Goal: Information Seeking & Learning: Learn about a topic

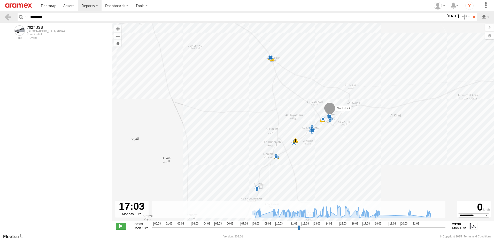
select select "**********"
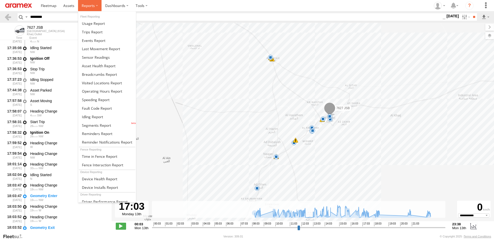
click at [89, 6] on span at bounding box center [88, 5] width 13 height 5
click at [102, 79] on link at bounding box center [107, 83] width 58 height 9
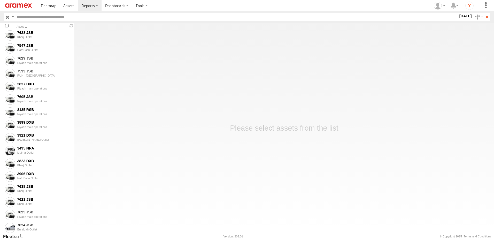
click at [68, 17] on input "text" at bounding box center [235, 16] width 440 height 7
paste input "********"
type input "********"
click at [459, 19] on label "13 Oct 25" at bounding box center [465, 16] width 14 height 6
click at [0, 0] on label at bounding box center [0, 0] width 0 height 0
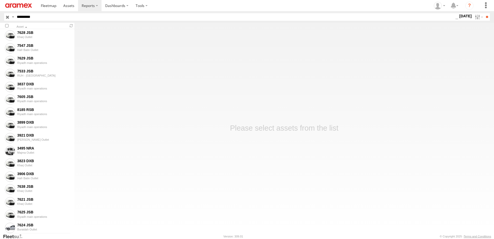
click at [0, 0] on label at bounding box center [0, 0] width 0 height 0
drag, startPoint x: 471, startPoint y: 35, endPoint x: 475, endPoint y: 35, distance: 3.9
click at [0, 0] on label at bounding box center [0, 0] width 0 height 0
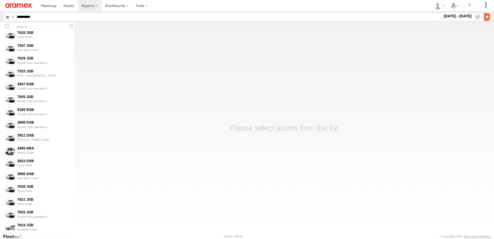
click at [484, 16] on input "**" at bounding box center [487, 16] width 6 height 7
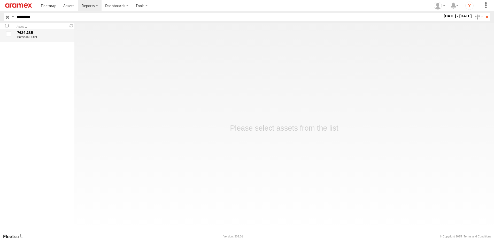
click at [47, 33] on div "7624 JSB" at bounding box center [43, 32] width 52 height 5
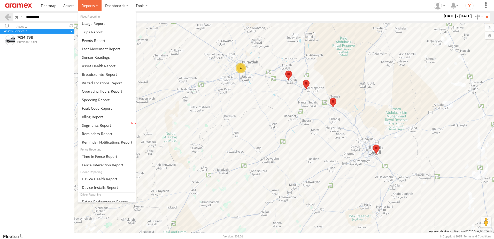
click at [90, 7] on span at bounding box center [88, 5] width 13 height 5
click at [94, 73] on span at bounding box center [99, 74] width 35 height 5
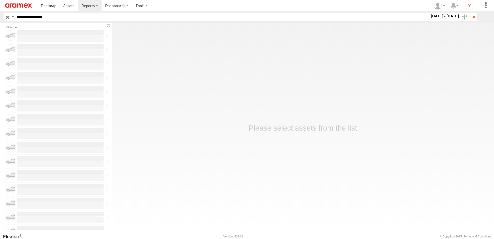
click at [52, 19] on input "**********" at bounding box center [221, 16] width 412 height 7
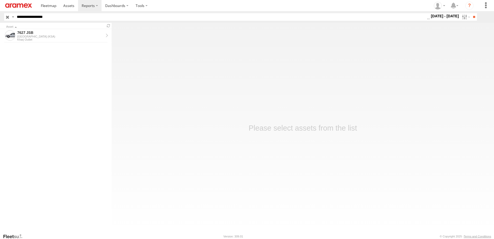
click at [52, 19] on input "**********" at bounding box center [221, 16] width 412 height 7
type input "********"
click at [471, 13] on input "**" at bounding box center [474, 16] width 6 height 7
click at [46, 41] on div "Buraidah Outlet" at bounding box center [60, 39] width 86 height 3
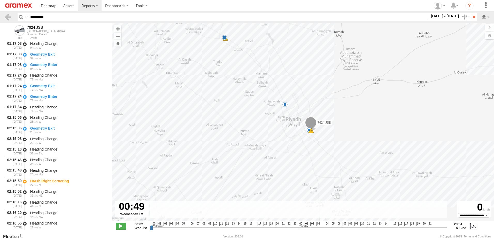
scroll to position [1224, 0]
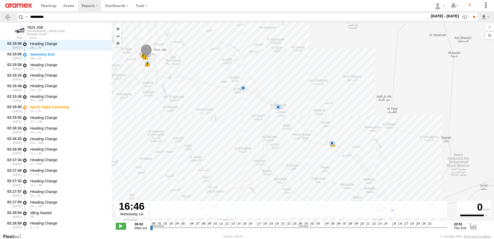
drag, startPoint x: 151, startPoint y: 229, endPoint x: 253, endPoint y: 227, distance: 102.8
click at [253, 227] on input "range" at bounding box center [298, 227] width 297 height 5
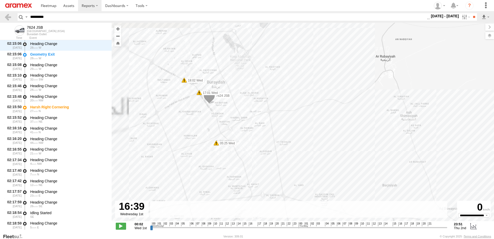
drag, startPoint x: 159, startPoint y: 96, endPoint x: 251, endPoint y: 104, distance: 92.6
click at [251, 104] on div "7624 JSB 00:19 Wed 02:15 Wed 02:23 Wed 03:42 Wed 05:25 Wed 17:01 Wed 18:02 Wed …" at bounding box center [303, 124] width 382 height 203
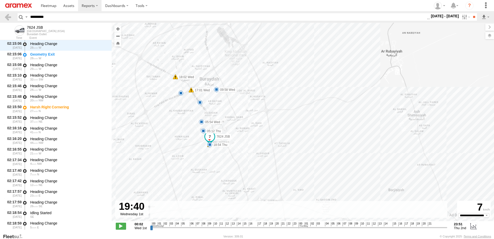
drag, startPoint x: 253, startPoint y: 227, endPoint x: 272, endPoint y: 224, distance: 20.1
click at [272, 225] on input "range" at bounding box center [298, 227] width 297 height 5
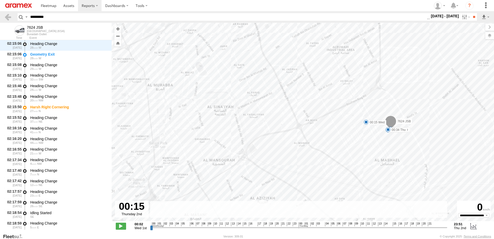
drag, startPoint x: 273, startPoint y: 228, endPoint x: 300, endPoint y: 226, distance: 27.4
click at [300, 226] on input "range" at bounding box center [298, 227] width 297 height 5
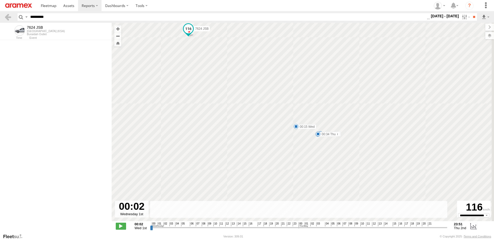
scroll to position [0, 0]
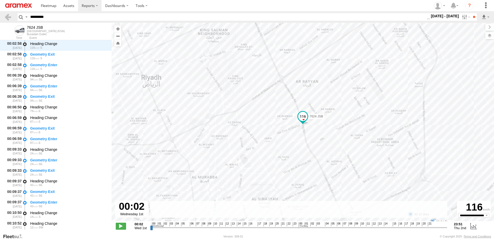
drag, startPoint x: 300, startPoint y: 228, endPoint x: 140, endPoint y: 211, distance: 161.2
click at [150, 225] on input "range" at bounding box center [298, 227] width 297 height 5
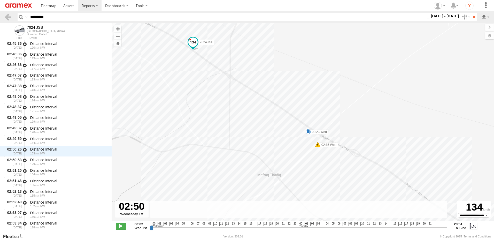
scroll to position [1931, 0]
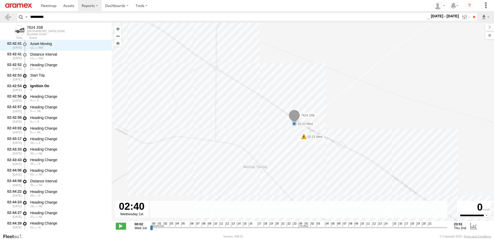
drag, startPoint x: 151, startPoint y: 229, endPoint x: 167, endPoint y: 225, distance: 17.0
click at [167, 225] on input "range" at bounding box center [298, 227] width 297 height 5
click at [490, 38] on label at bounding box center [484, 35] width 19 height 7
click at [0, 0] on span "Basemaps" at bounding box center [0, 0] width 0 height 0
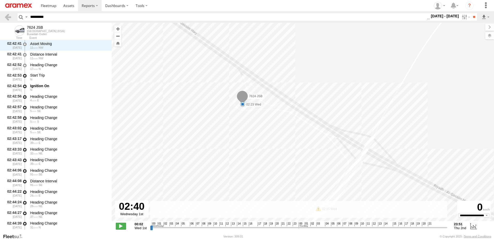
click at [0, 0] on span "Satellite + Roadmap" at bounding box center [0, 0] width 0 height 0
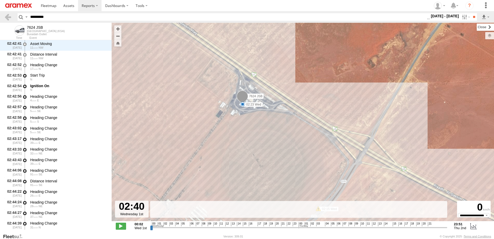
click at [476, 28] on label at bounding box center [484, 27] width 17 height 7
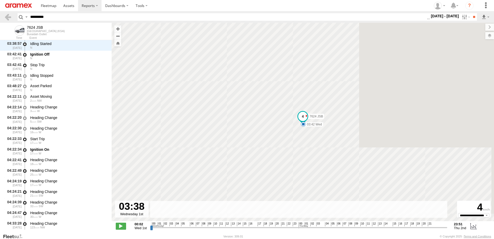
scroll to position [3028, 0]
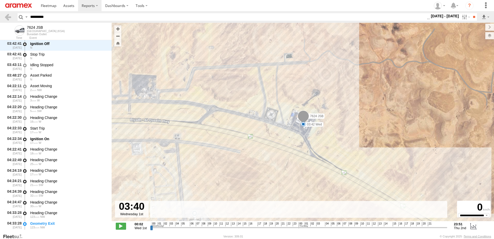
drag, startPoint x: 167, startPoint y: 227, endPoint x: 174, endPoint y: 226, distance: 6.3
click at [174, 226] on input "range" at bounding box center [298, 227] width 297 height 5
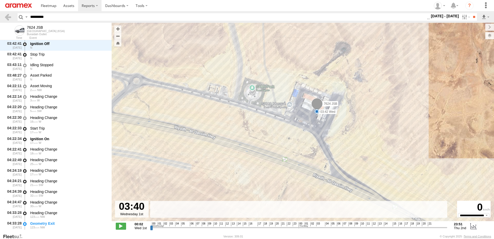
click at [316, 112] on span at bounding box center [316, 111] width 5 height 5
click at [482, 120] on div "7624 JSB 00:19 Wed 02:15 Wed 02:23 Wed 03:42 Wed 05:25 Wed 17:01 Wed 18:02 Wed …" at bounding box center [303, 124] width 382 height 203
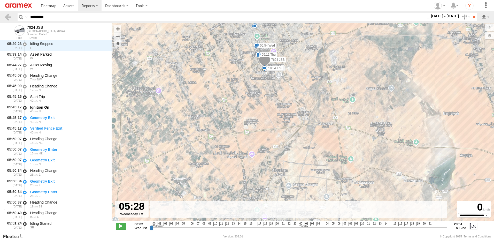
scroll to position [3598, 0]
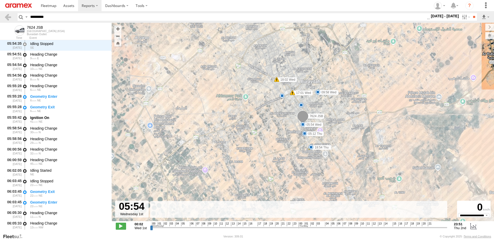
drag, startPoint x: 174, startPoint y: 227, endPoint x: 187, endPoint y: 223, distance: 13.5
click at [187, 225] on input "range" at bounding box center [298, 227] width 297 height 5
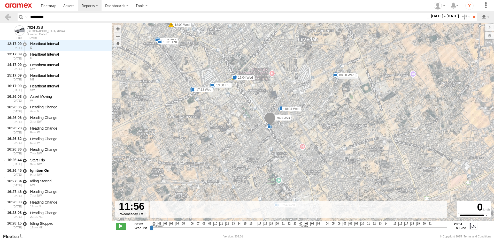
drag, startPoint x: 187, startPoint y: 227, endPoint x: 231, endPoint y: 195, distance: 53.8
click at [224, 225] on input "range" at bounding box center [298, 227] width 297 height 5
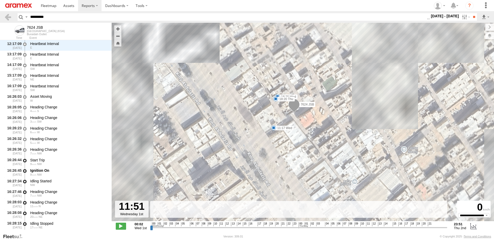
drag, startPoint x: 273, startPoint y: 125, endPoint x: 303, endPoint y: 154, distance: 41.1
click at [303, 154] on div "7624 JSB 00:19 Wed 02:15 Wed 02:23 Wed 03:42 Wed 05:25 Wed 17:01 Wed 18:02 Wed …" at bounding box center [303, 124] width 382 height 203
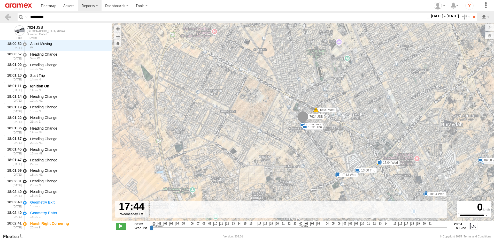
drag, startPoint x: 223, startPoint y: 228, endPoint x: 261, endPoint y: 221, distance: 38.5
click at [260, 225] on input "range" at bounding box center [298, 227] width 297 height 5
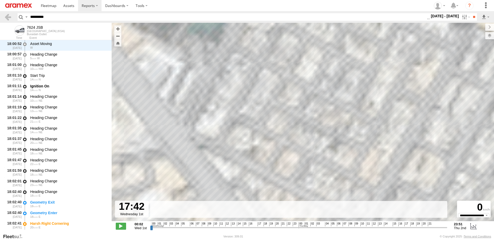
drag, startPoint x: 299, startPoint y: 162, endPoint x: 304, endPoint y: 72, distance: 90.8
click at [304, 72] on div "7624 JSB 00:19 Wed 02:15 Wed 02:23 Wed 03:42 Wed 05:25 Wed 17:01 Wed 18:02 Wed …" at bounding box center [303, 124] width 382 height 203
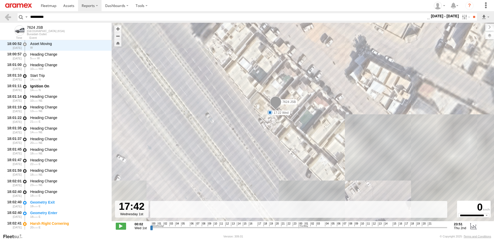
drag, startPoint x: 301, startPoint y: 146, endPoint x: 295, endPoint y: 98, distance: 48.9
click at [295, 99] on label "7624 JSB" at bounding box center [287, 101] width 19 height 5
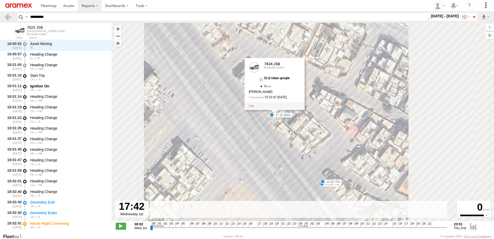
click at [264, 147] on div "7624 JSB 00:19 Wed 02:15 Wed 02:23 Wed 03:42 Wed 05:25 Wed 17:01 Wed 18:02 Wed …" at bounding box center [303, 124] width 382 height 203
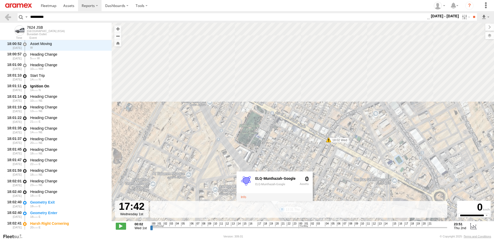
drag, startPoint x: 269, startPoint y: 90, endPoint x: 302, endPoint y: 173, distance: 89.0
click at [306, 203] on div "← Move left → Move right ↑ Move up ↓ Move down + Zoom in - Zoom out Home Jump l…" at bounding box center [303, 128] width 382 height 210
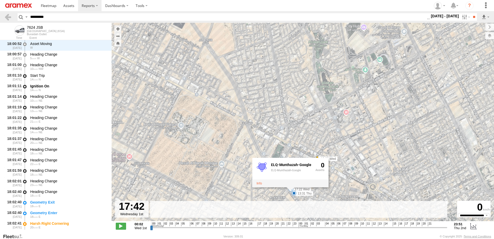
click at [246, 125] on div "7624 JSB 00:19 Wed 02:15 Wed 02:23 Wed 03:42 Wed 05:25 Wed 17:01 Wed 18:02 Wed …" at bounding box center [303, 124] width 382 height 203
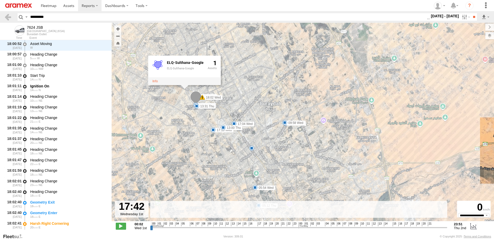
click at [380, 28] on div "7624 JSB 00:19 Wed 02:15 Wed 02:23 Wed 03:42 Wed 05:25 Wed 17:01 Wed 18:02 Wed …" at bounding box center [303, 124] width 382 height 203
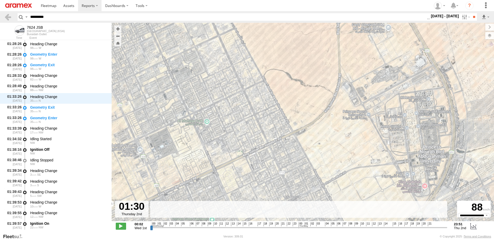
scroll to position [10868, 0]
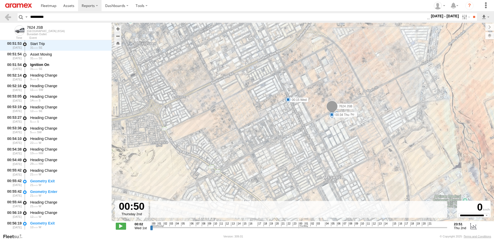
drag, startPoint x: 259, startPoint y: 227, endPoint x: 304, endPoint y: 222, distance: 44.7
click at [304, 225] on input "range" at bounding box center [298, 227] width 297 height 5
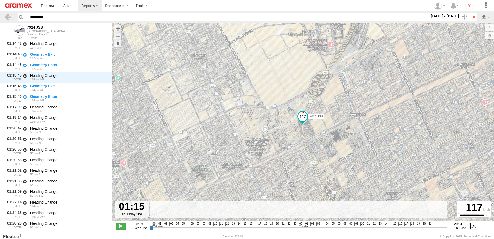
scroll to position [10668, 0]
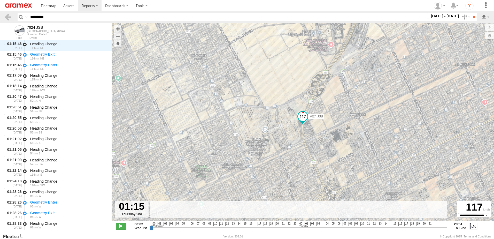
click at [306, 228] on input "range" at bounding box center [298, 227] width 297 height 5
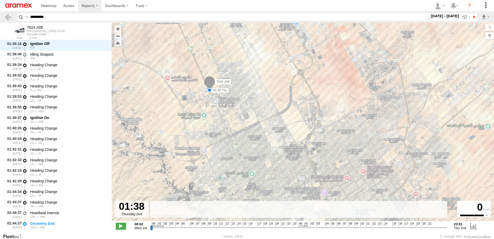
scroll to position [10921, 0]
click at [309, 228] on input "range" at bounding box center [298, 227] width 297 height 5
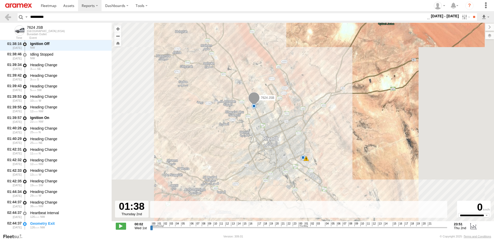
drag, startPoint x: 290, startPoint y: 153, endPoint x: 271, endPoint y: 138, distance: 23.2
click at [271, 138] on div "7624 JSB 00:19 Wed 02:15 Wed 02:23 Wed 03:42 Wed 05:25 Wed 17:01 Wed 18:02 Wed …" at bounding box center [303, 124] width 382 height 203
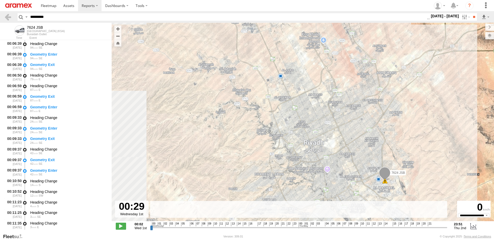
scroll to position [0, 0]
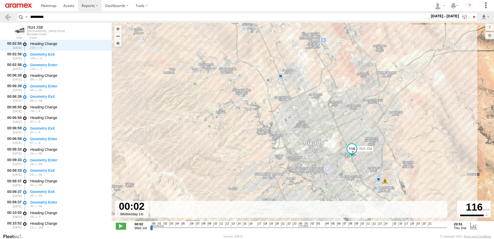
drag, startPoint x: 309, startPoint y: 228, endPoint x: 150, endPoint y: 225, distance: 158.6
click at [150, 225] on input "range" at bounding box center [298, 227] width 297 height 5
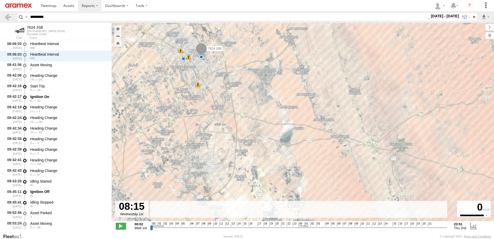
scroll to position [4136, 0]
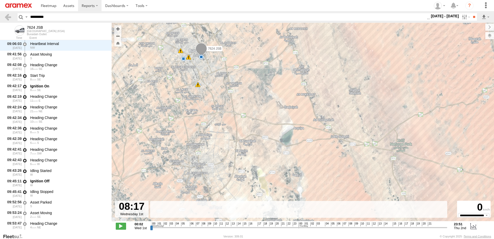
drag, startPoint x: 151, startPoint y: 228, endPoint x: 207, endPoint y: 204, distance: 60.4
click at [202, 225] on input "range" at bounding box center [298, 227] width 297 height 5
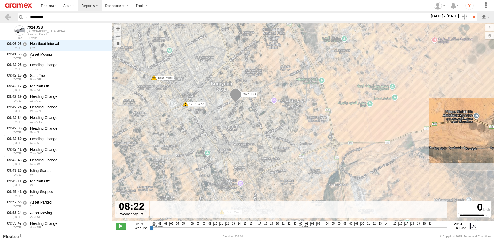
drag, startPoint x: 200, startPoint y: 94, endPoint x: 266, endPoint y: 130, distance: 75.0
click at [259, 109] on div "7624 JSB 00:19 Wed 02:15 Wed 02:23 Wed 03:42 Wed 05:25 Wed 17:01 Wed 18:02 Wed …" at bounding box center [303, 124] width 382 height 203
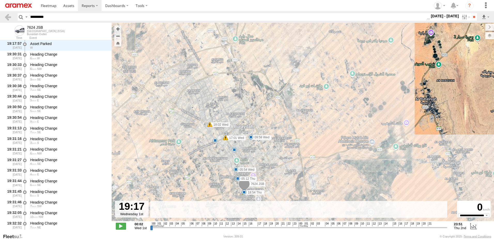
scroll to position [7344, 0]
drag, startPoint x: 203, startPoint y: 229, endPoint x: 270, endPoint y: 224, distance: 67.5
click at [270, 225] on input "range" at bounding box center [298, 227] width 297 height 5
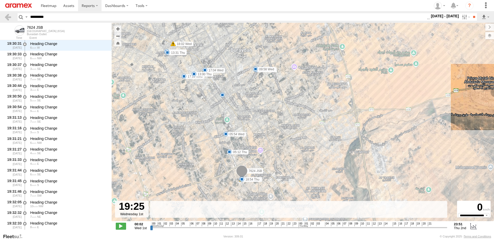
drag, startPoint x: 248, startPoint y: 186, endPoint x: 248, endPoint y: 164, distance: 22.2
click at [248, 164] on div "7624 JSB 00:19 Wed 02:15 Wed 02:23 Wed 03:42 Wed 05:25 Wed 17:01 Wed 18:02 Wed …" at bounding box center [303, 124] width 382 height 203
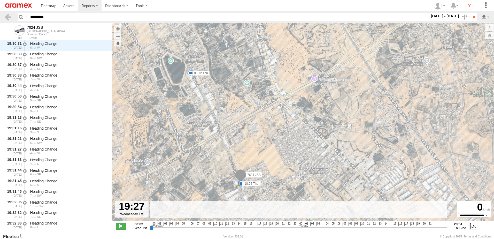
click at [271, 227] on input "range" at bounding box center [298, 227] width 297 height 5
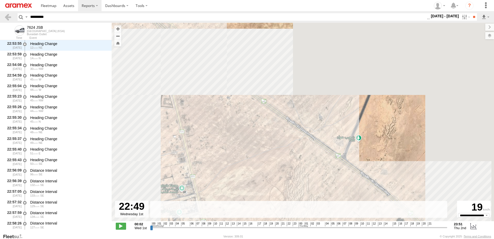
scroll to position [8874, 0]
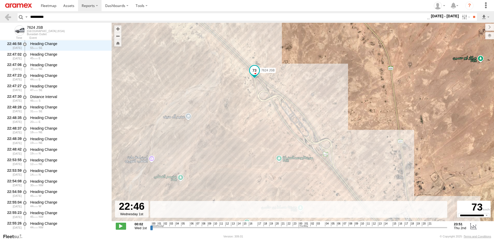
drag, startPoint x: 271, startPoint y: 228, endPoint x: 292, endPoint y: 219, distance: 22.7
click at [292, 227] on input "range" at bounding box center [298, 227] width 297 height 5
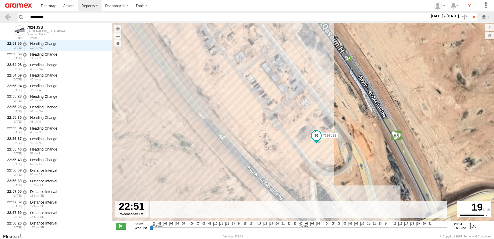
drag, startPoint x: 310, startPoint y: 102, endPoint x: 307, endPoint y: 136, distance: 34.0
click at [307, 136] on div "7624 JSB 00:19 Wed 02:15 Wed 02:23 Wed 03:42 Wed 05:25 Wed 17:01 Wed 18:02 Wed …" at bounding box center [303, 124] width 382 height 203
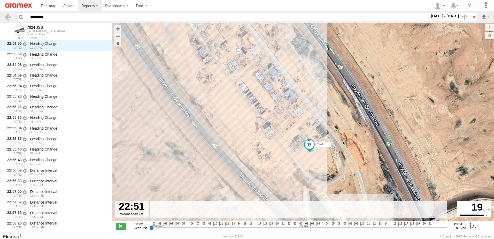
drag, startPoint x: 288, startPoint y: 104, endPoint x: 292, endPoint y: 129, distance: 25.6
click at [293, 132] on div "7624 JSB 00:19 Wed 02:15 Wed 02:23 Wed 03:42 Wed 05:25 Wed 17:01 Wed 18:02 Wed …" at bounding box center [303, 124] width 382 height 203
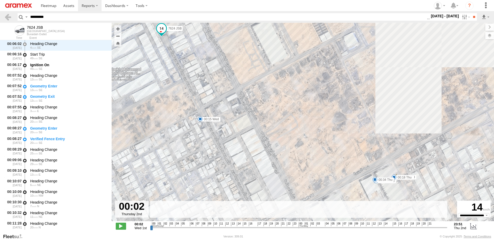
scroll to position [9718, 0]
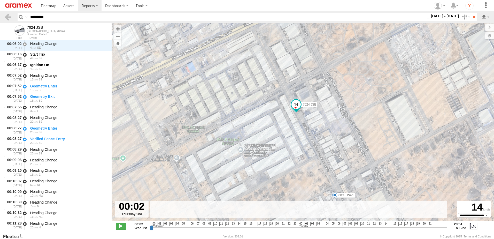
drag, startPoint x: 292, startPoint y: 228, endPoint x: 299, endPoint y: 229, distance: 7.1
click at [299, 229] on input "range" at bounding box center [298, 227] width 297 height 5
click at [334, 196] on span at bounding box center [334, 194] width 5 height 5
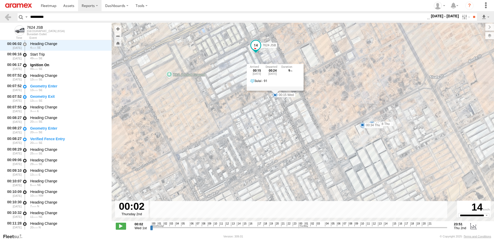
drag, startPoint x: 349, startPoint y: 170, endPoint x: 283, endPoint y: 110, distance: 89.8
click at [288, 116] on div "7624 JSB 00:19 Wed 02:15 Wed 02:23 Wed 03:42 Wed 05:25 Wed 17:01 Wed 18:02 Wed …" at bounding box center [303, 124] width 382 height 203
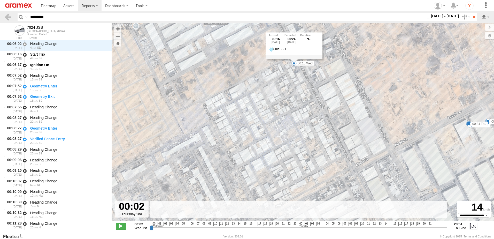
click at [294, 59] on div "00:15 Wed 1st Oct 00:24 Wed 1st Oct 9 Sulai - 91" at bounding box center [293, 45] width 57 height 27
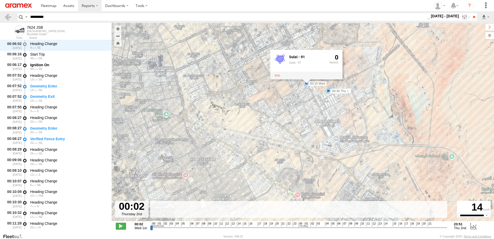
click at [464, 112] on div "7624 JSB 00:19 Wed 02:15 Wed 02:23 Wed 03:42 Wed 05:25 Wed 17:01 Wed 18:02 Wed …" at bounding box center [303, 124] width 382 height 203
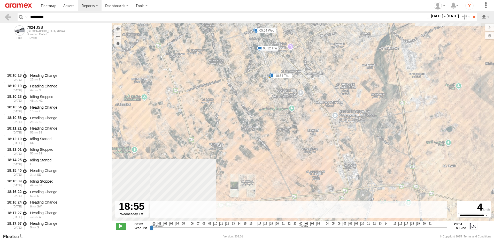
scroll to position [6025, 0]
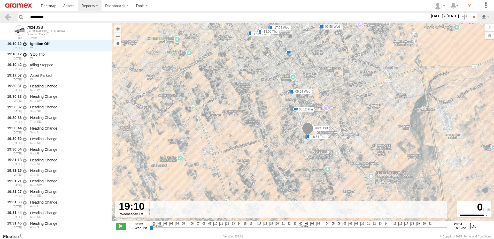
drag, startPoint x: 298, startPoint y: 228, endPoint x: 174, endPoint y: 230, distance: 123.7
click at [269, 228] on input "range" at bounding box center [298, 227] width 297 height 5
click at [118, 225] on span at bounding box center [121, 225] width 10 height 7
click at [140, 206] on div at bounding box center [132, 208] width 34 height 17
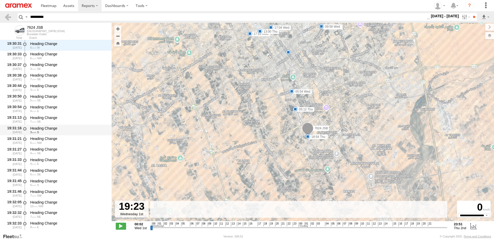
click at [57, 131] on div "3 S" at bounding box center [68, 131] width 76 height 3
click at [57, 140] on div "Heading Change" at bounding box center [68, 138] width 76 height 5
click at [62, 165] on div "4 E" at bounding box center [68, 163] width 76 height 3
click at [65, 183] on div "6 S" at bounding box center [68, 184] width 76 height 3
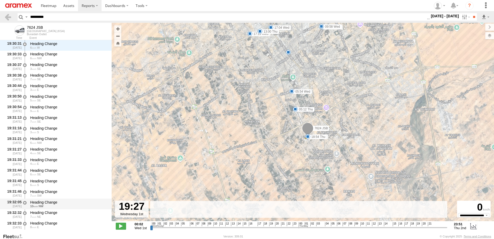
type input "**********"
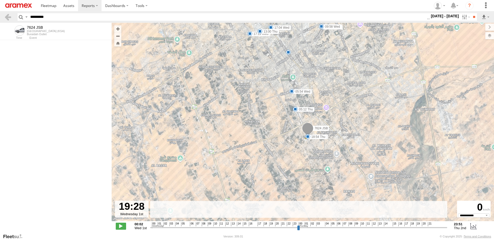
select select "**********"
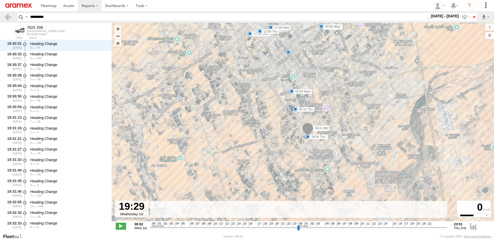
click at [66, 199] on div "Heading Change 10 NW" at bounding box center [68, 204] width 78 height 10
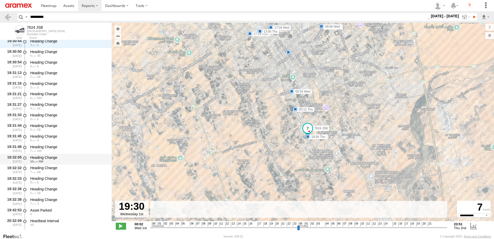
click at [68, 201] on div "Heading Change" at bounding box center [68, 199] width 76 height 5
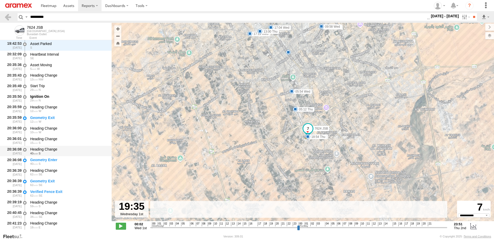
click at [68, 147] on div "Heading Change" at bounding box center [68, 149] width 76 height 5
click at [73, 176] on div "Heading Change 62 SE" at bounding box center [68, 172] width 78 height 10
click at [76, 191] on div "Verified Fence Exit" at bounding box center [68, 191] width 76 height 5
click at [77, 202] on div "Heading Change" at bounding box center [68, 202] width 76 height 5
click at [74, 205] on div "59 S" at bounding box center [68, 205] width 76 height 3
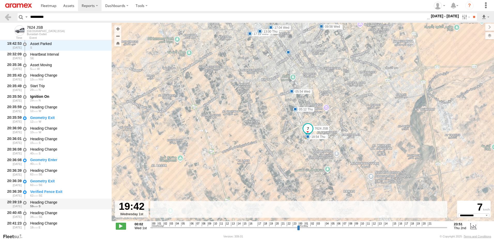
click at [74, 206] on div "59 S" at bounding box center [68, 205] width 76 height 3
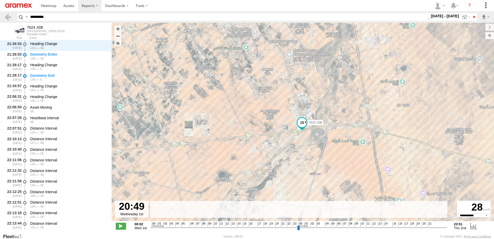
drag, startPoint x: 273, startPoint y: 229, endPoint x: 279, endPoint y: 228, distance: 5.5
click at [279, 228] on input "range" at bounding box center [298, 227] width 297 height 5
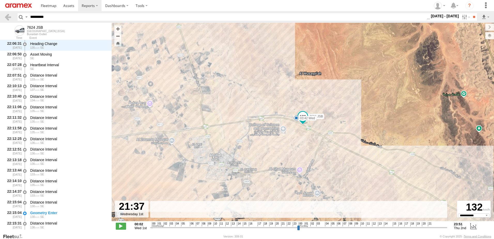
drag, startPoint x: 280, startPoint y: 227, endPoint x: 284, endPoint y: 227, distance: 3.4
click at [284, 227] on input "range" at bounding box center [298, 227] width 297 height 5
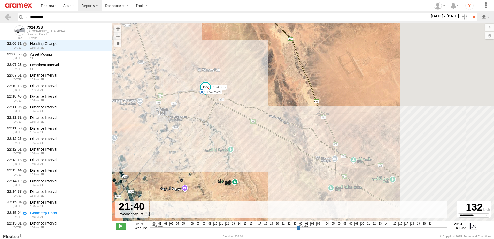
drag, startPoint x: 354, startPoint y: 162, endPoint x: 245, endPoint y: 113, distance: 120.1
click at [245, 113] on div "7624 JSB 00:19 Wed 02:15 Wed 02:23 Wed 03:42 Wed 05:25 Wed 17:01 Wed 18:02 Wed …" at bounding box center [303, 124] width 382 height 203
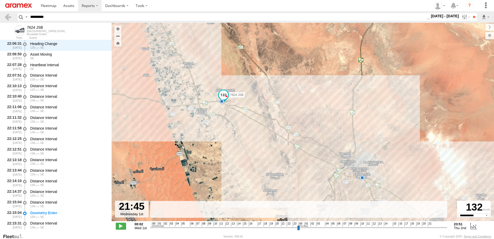
click at [224, 97] on span at bounding box center [223, 94] width 9 height 9
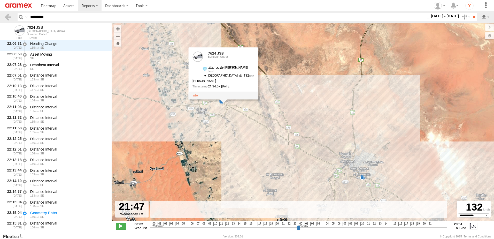
click at [317, 87] on div "7624 JSB 00:19 Wed 02:15 Wed 02:23 Wed 03:42 Wed 05:25 Wed 17:01 Wed 18:02 Wed …" at bounding box center [303, 124] width 382 height 203
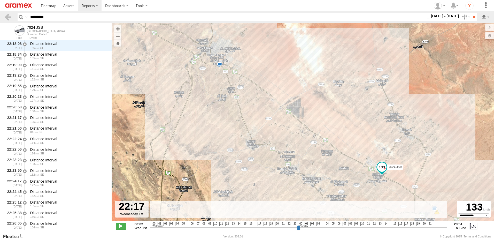
click at [288, 229] on input "range" at bounding box center [298, 227] width 297 height 5
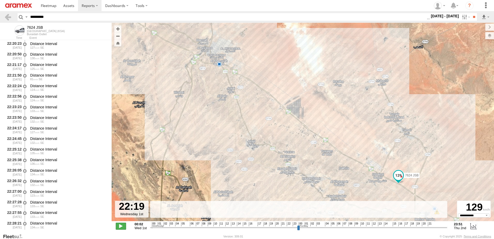
click at [121, 225] on span at bounding box center [121, 225] width 10 height 7
click at [220, 63] on span at bounding box center [219, 63] width 5 height 5
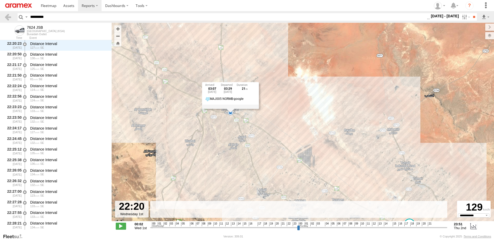
drag, startPoint x: 263, startPoint y: 80, endPoint x: 275, endPoint y: 129, distance: 50.2
click at [275, 129] on div "7624 JSB 00:19 Wed 02:15 Wed 02:23 Wed 03:42 Wed 05:25 Wed 17:01 Wed 18:02 Wed …" at bounding box center [303, 124] width 382 height 203
click at [210, 143] on div "7624 JSB 00:19 Wed 02:15 Wed 02:23 Wed 03:42 Wed 05:25 Wed 17:01 Wed 18:02 Wed …" at bounding box center [303, 124] width 382 height 203
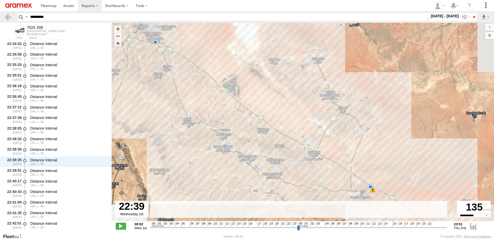
scroll to position [8748, 0]
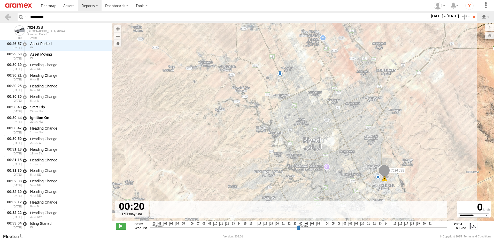
drag, startPoint x: 288, startPoint y: 228, endPoint x: 301, endPoint y: 228, distance: 12.1
type input "**********"
click at [301, 228] on input "range" at bounding box center [298, 227] width 297 height 5
click at [449, 17] on label "[DATE] - [DATE]" at bounding box center [445, 16] width 30 height 6
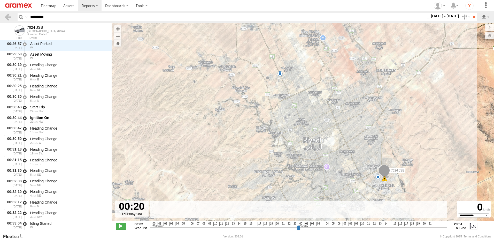
click at [0, 0] on div "S M T W T F S" at bounding box center [0, 0] width 0 height 0
click at [0, 0] on label at bounding box center [0, 0] width 0 height 0
click at [471, 19] on input "**" at bounding box center [474, 16] width 6 height 7
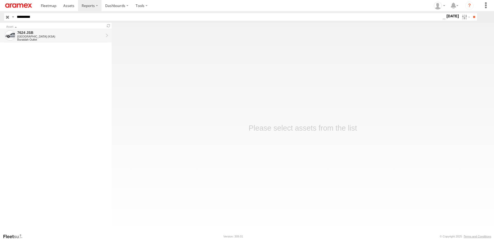
click at [55, 37] on div "[GEOGRAPHIC_DATA] (KSA)" at bounding box center [60, 36] width 86 height 3
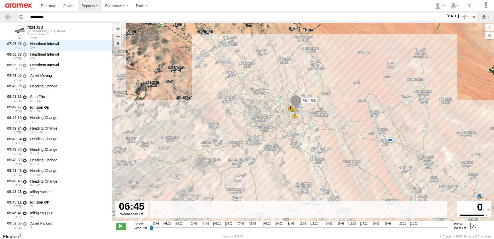
drag, startPoint x: 152, startPoint y: 228, endPoint x: 264, endPoint y: 173, distance: 124.5
click at [234, 229] on input "range" at bounding box center [298, 227] width 297 height 5
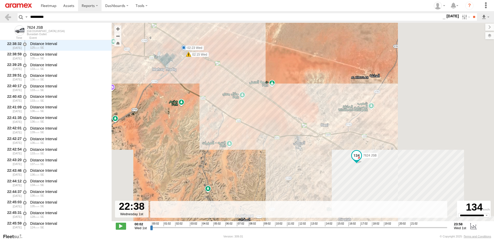
drag, startPoint x: 235, startPoint y: 229, endPoint x: 429, endPoint y: 222, distance: 193.8
click at [429, 225] on input "range" at bounding box center [298, 227] width 297 height 5
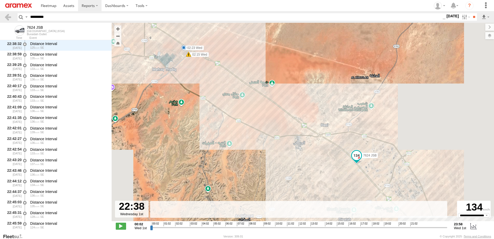
scroll to position [8663, 0]
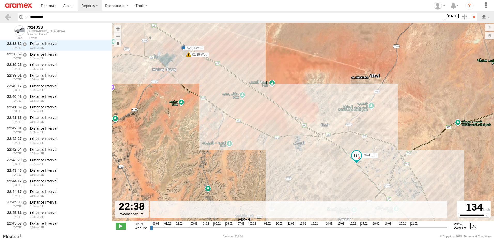
click at [184, 47] on span at bounding box center [183, 47] width 5 height 5
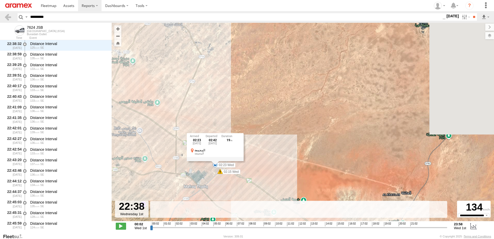
drag, startPoint x: 197, startPoint y: 81, endPoint x: 228, endPoint y: 195, distance: 117.5
click at [228, 195] on div "7624 JSB 00:15 Wed 00:19 Wed 00:22 Wed 00:36 Wed 02:15 Wed 02:23 Wed 03:42 Wed …" at bounding box center [303, 124] width 382 height 203
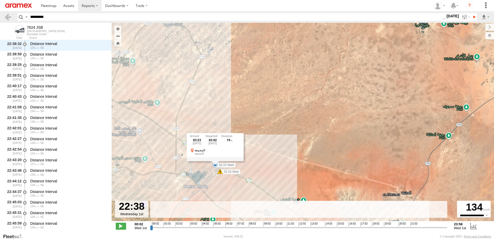
click at [304, 131] on div "7624 JSB 00:15 Wed 00:19 Wed 00:22 Wed 00:36 Wed 02:15 Wed 02:23 Wed 03:42 Wed …" at bounding box center [303, 124] width 382 height 203
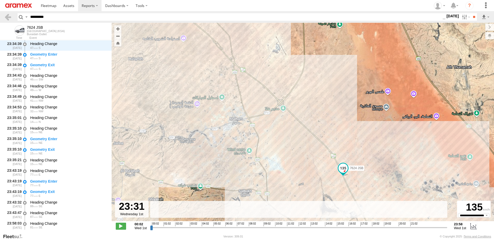
scroll to position [9485, 0]
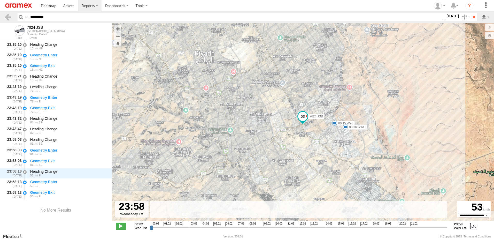
drag, startPoint x: 428, startPoint y: 228, endPoint x: 456, endPoint y: 226, distance: 28.5
type input "**********"
click at [447, 226] on input "range" at bounding box center [298, 227] width 297 height 5
click at [446, 14] on label "1 Oct 25" at bounding box center [452, 16] width 14 height 6
click at [0, 0] on label at bounding box center [0, 0] width 0 height 0
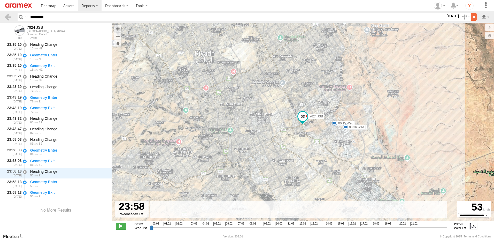
click at [472, 18] on input "**" at bounding box center [474, 16] width 6 height 7
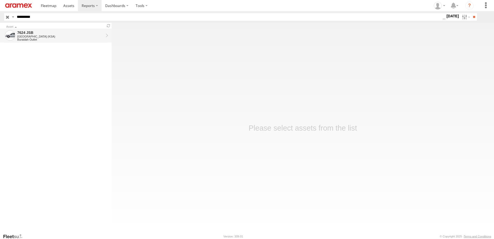
click at [58, 35] on div "[GEOGRAPHIC_DATA] (KSA)" at bounding box center [60, 36] width 86 height 3
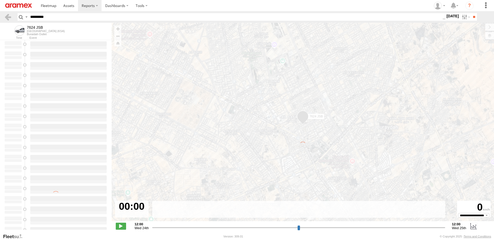
type input "**********"
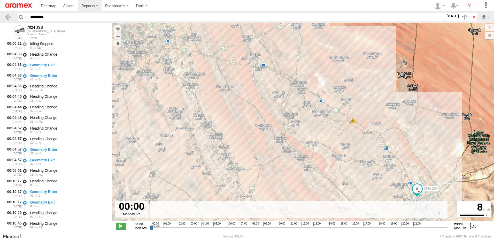
click at [455, 17] on label "[DATE]" at bounding box center [452, 16] width 14 height 6
click at [0, 0] on label at bounding box center [0, 0] width 0 height 0
click at [471, 19] on input "**" at bounding box center [474, 16] width 6 height 7
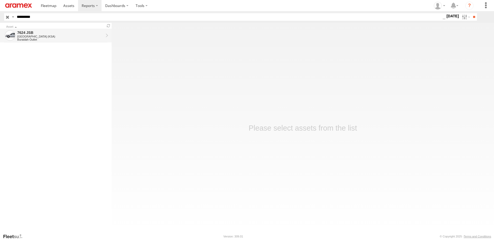
click at [66, 38] on div "Buraidah Outlet" at bounding box center [60, 39] width 86 height 3
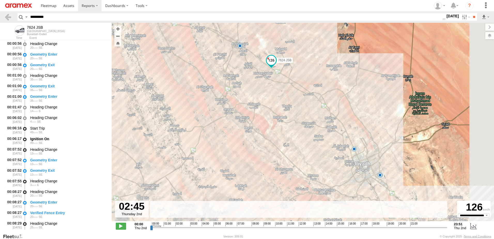
scroll to position [1402, 0]
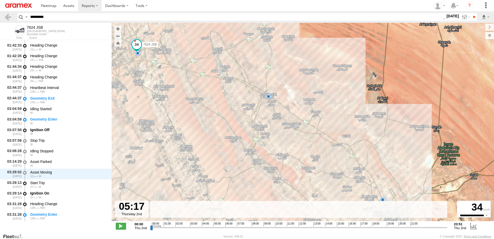
drag, startPoint x: 152, startPoint y: 228, endPoint x: 221, endPoint y: 222, distance: 69.0
type input "**********"
click at [218, 225] on input "range" at bounding box center [298, 227] width 297 height 5
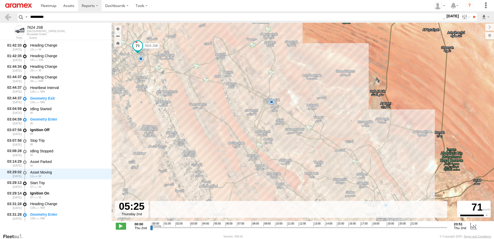
click at [449, 18] on label "[DATE]" at bounding box center [452, 16] width 14 height 6
drag, startPoint x: 459, startPoint y: 38, endPoint x: 462, endPoint y: 37, distance: 2.9
click at [0, 0] on label at bounding box center [0, 0] width 0 height 0
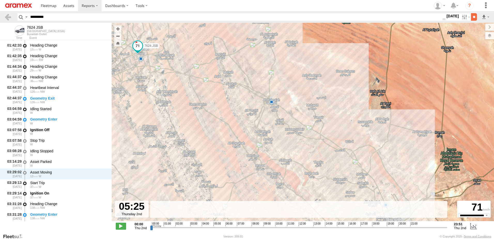
click at [471, 15] on input "**" at bounding box center [474, 16] width 6 height 7
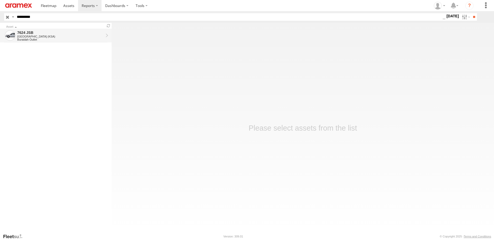
click at [58, 35] on div "[GEOGRAPHIC_DATA] (KSA)" at bounding box center [60, 36] width 86 height 3
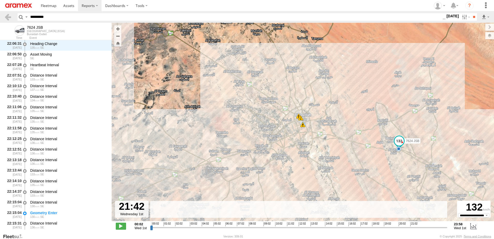
drag, startPoint x: 152, startPoint y: 227, endPoint x: 418, endPoint y: 220, distance: 266.1
click at [418, 225] on input "range" at bounding box center [298, 227] width 297 height 5
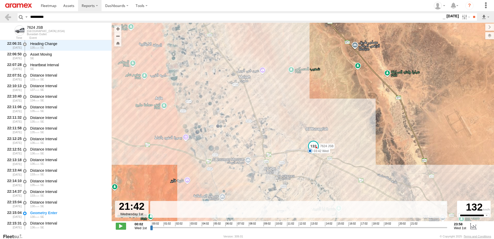
drag, startPoint x: 365, startPoint y: 171, endPoint x: 337, endPoint y: 142, distance: 39.4
click at [352, 134] on div "7624 JSB 00:15 Wed 00:19 Wed 00:22 Wed 00:36 Wed 02:15 Wed 02:23 Wed 03:42 Wed …" at bounding box center [303, 124] width 382 height 203
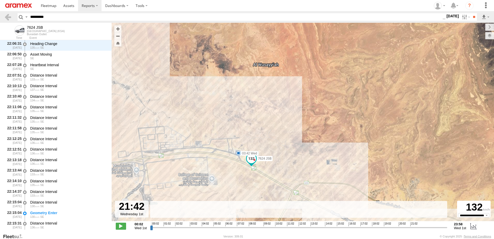
click at [238, 153] on span at bounding box center [238, 152] width 5 height 5
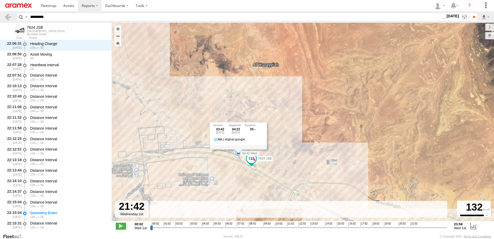
click at [389, 146] on div "7624 JSB 00:15 Wed 00:19 Wed 00:22 Wed 00:36 Wed 02:15 Wed 02:23 Wed 03:42 Wed …" at bounding box center [303, 124] width 382 height 203
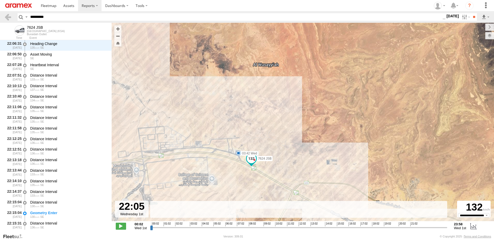
scroll to position [7946, 0]
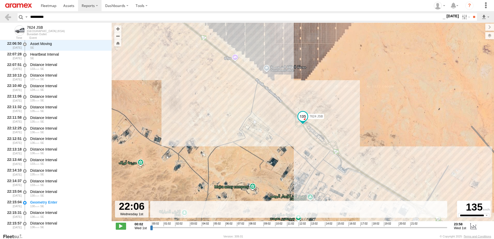
drag, startPoint x: 418, startPoint y: 228, endPoint x: 422, endPoint y: 228, distance: 4.1
click at [422, 228] on input "range" at bounding box center [298, 227] width 297 height 5
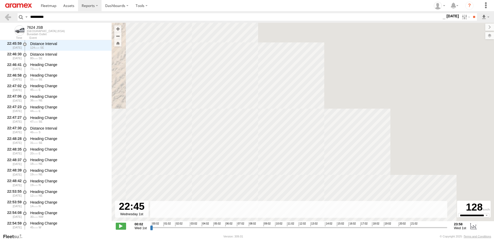
scroll to position [8885, 0]
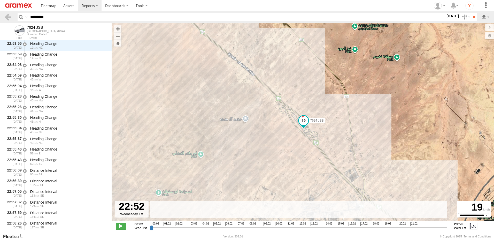
drag, startPoint x: 424, startPoint y: 229, endPoint x: 432, endPoint y: 228, distance: 8.3
click at [432, 228] on input "range" at bounding box center [298, 227] width 297 height 5
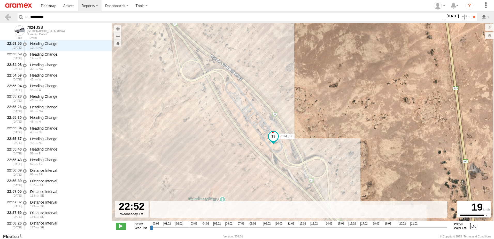
drag, startPoint x: 307, startPoint y: 111, endPoint x: 214, endPoint y: 159, distance: 105.0
click at [214, 159] on div "7624 JSB 00:15 Wed 00:19 Wed 00:22 Wed 00:36 Wed 02:15 Wed 02:23 Wed 03:42 Wed …" at bounding box center [303, 124] width 382 height 203
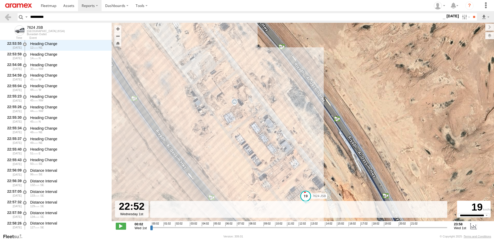
drag, startPoint x: 212, startPoint y: 96, endPoint x: 257, endPoint y: 155, distance: 75.1
click at [257, 155] on div "7624 JSB 00:15 Wed 00:19 Wed 00:22 Wed 00:36 Wed 02:15 Wed 02:23 Wed 03:42 Wed …" at bounding box center [303, 124] width 382 height 203
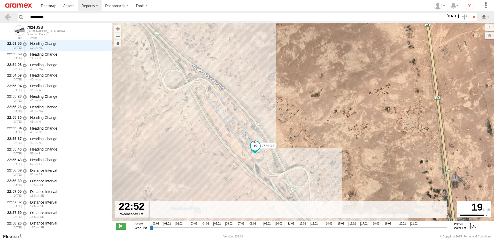
drag, startPoint x: 212, startPoint y: 118, endPoint x: 227, endPoint y: 141, distance: 28.1
click at [227, 141] on div "7624 JSB 00:15 Wed 00:19 Wed 00:22 Wed 00:36 Wed 02:15 Wed 02:23 Wed 03:42 Wed …" at bounding box center [303, 124] width 382 height 203
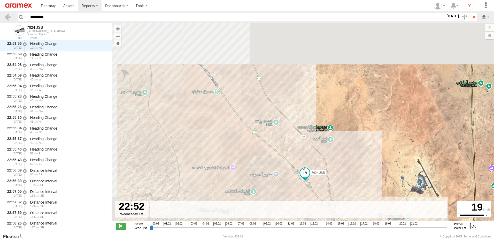
drag, startPoint x: 275, startPoint y: 170, endPoint x: 206, endPoint y: 91, distance: 105.0
click at [281, 174] on div "7624 JSB 00:15 Wed 00:19 Wed 00:22 Wed 00:36 Wed 02:15 Wed 02:23 Wed 03:42 Wed …" at bounding box center [303, 124] width 382 height 203
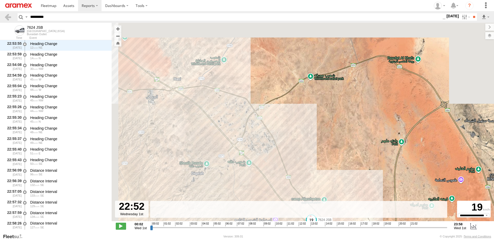
click at [228, 173] on div "7624 JSB 00:15 Wed 00:19 Wed 00:22 Wed 00:36 Wed 02:15 Wed 02:23 Wed 03:42 Wed …" at bounding box center [303, 124] width 382 height 203
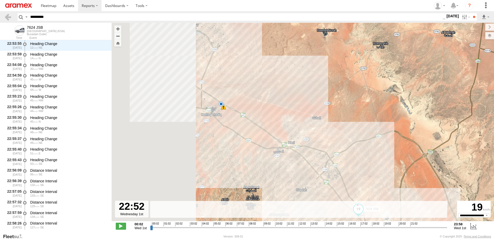
drag, startPoint x: 161, startPoint y: 126, endPoint x: 280, endPoint y: 156, distance: 123.5
click at [280, 157] on div "7624 JSB 00:15 Wed 00:19 Wed 00:22 Wed 00:36 Wed 02:15 Wed 02:23 Wed 03:42 Wed …" at bounding box center [303, 124] width 382 height 203
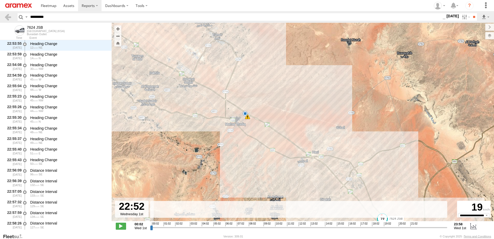
click at [245, 113] on span at bounding box center [244, 113] width 5 height 5
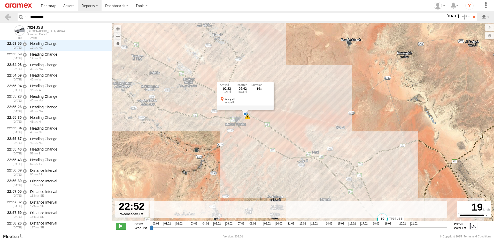
drag, startPoint x: 314, startPoint y: 104, endPoint x: 306, endPoint y: 104, distance: 8.0
click at [314, 104] on div "7624 JSB 00:15 Wed 00:19 Wed 00:22 Wed 00:36 Wed 02:15 Wed 02:23 Wed 03:42 Wed …" at bounding box center [303, 124] width 382 height 203
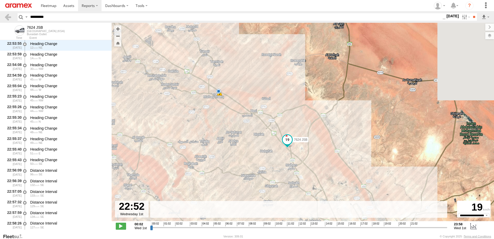
drag, startPoint x: 367, startPoint y: 160, endPoint x: 305, endPoint y: 116, distance: 76.7
click at [305, 116] on div "7624 JSB 00:15 Wed 00:19 Wed 00:22 Wed 00:36 Wed 02:15 Wed 02:23 Wed 03:42 Wed …" at bounding box center [303, 124] width 382 height 203
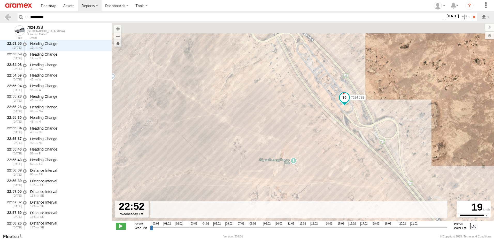
drag, startPoint x: 344, startPoint y: 94, endPoint x: 283, endPoint y: 189, distance: 113.3
click at [283, 189] on div "7624 JSB 00:15 Wed 00:19 Wed 00:22 Wed 00:36 Wed 02:15 Wed 02:23 Wed 03:42 Wed …" at bounding box center [303, 124] width 382 height 203
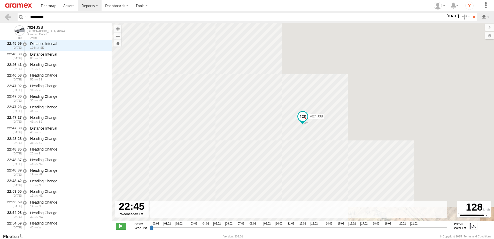
click at [430, 228] on input "range" at bounding box center [298, 227] width 297 height 5
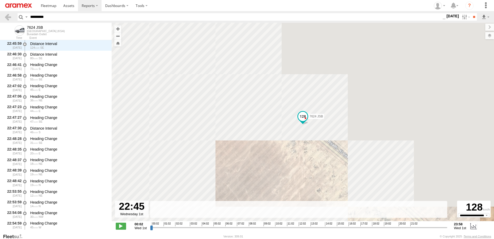
scroll to position [8843, 0]
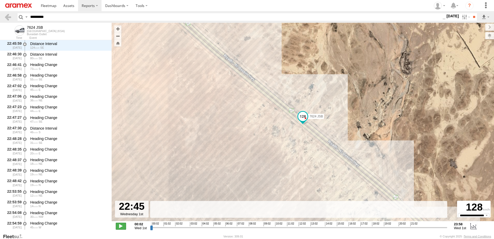
click at [123, 226] on span at bounding box center [121, 225] width 10 height 7
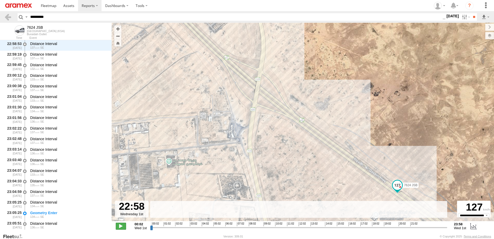
click at [122, 226] on span at bounding box center [121, 225] width 10 height 7
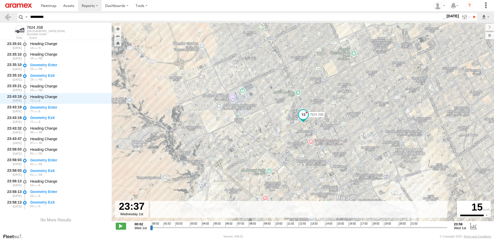
scroll to position [9485, 0]
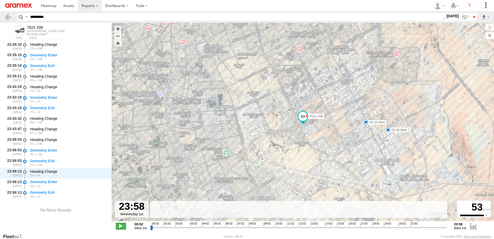
drag, startPoint x: 434, startPoint y: 227, endPoint x: 453, endPoint y: 221, distance: 20.0
type input "**********"
click at [447, 225] on input "range" at bounding box center [298, 227] width 297 height 5
click at [451, 15] on label "1 Oct 25" at bounding box center [452, 16] width 14 height 6
click at [0, 0] on label at bounding box center [0, 0] width 0 height 0
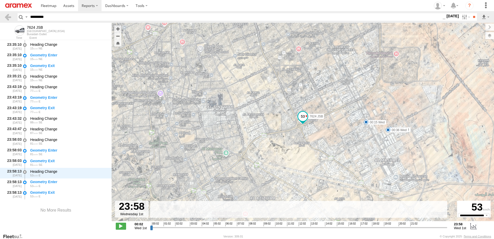
click at [0, 0] on label at bounding box center [0, 0] width 0 height 0
click at [475, 18] on input "**" at bounding box center [474, 16] width 6 height 7
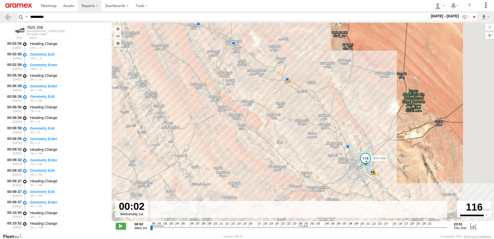
drag, startPoint x: 406, startPoint y: 151, endPoint x: 330, endPoint y: 110, distance: 86.3
click at [330, 110] on div "7624 JSB 00:19 Wed 02:15 Wed 02:23 Wed 03:42 Wed 05:25 Wed 17:01 Wed 18:02 Wed …" at bounding box center [303, 124] width 382 height 203
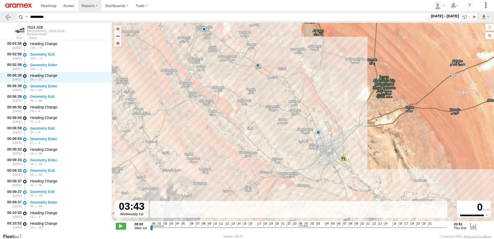
scroll to position [32, 0]
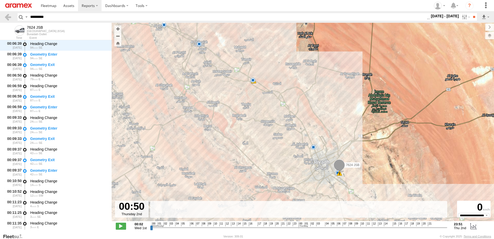
drag, startPoint x: 151, startPoint y: 228, endPoint x: 304, endPoint y: 213, distance: 153.1
click at [304, 225] on input "range" at bounding box center [298, 227] width 297 height 5
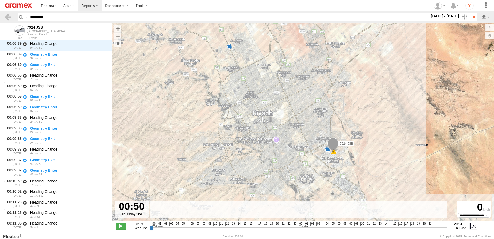
drag, startPoint x: 325, startPoint y: 166, endPoint x: 308, endPoint y: 81, distance: 86.6
click at [308, 81] on div "7624 JSB 00:19 Wed 02:15 Wed 02:23 Wed 03:42 Wed 05:25 Wed 17:01 Wed 18:02 Wed …" at bounding box center [303, 124] width 382 height 203
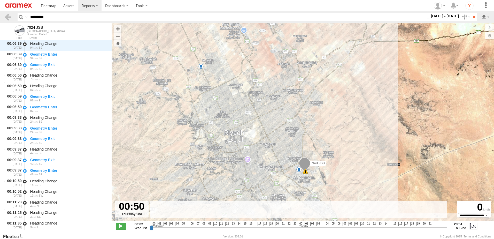
drag, startPoint x: 317, startPoint y: 166, endPoint x: 288, endPoint y: 186, distance: 35.1
click at [288, 186] on div "7624 JSB 00:19 Wed 02:15 Wed 02:23 Wed 03:42 Wed 05:25 Wed 17:01 Wed 18:02 Wed …" at bounding box center [303, 124] width 382 height 203
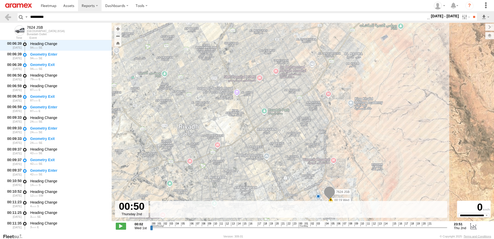
drag, startPoint x: 272, startPoint y: 122, endPoint x: 277, endPoint y: 146, distance: 24.1
click at [277, 146] on div "7624 JSB 00:19 Wed 02:15 Wed 02:23 Wed 03:42 Wed 05:25 Wed 17:01 Wed 18:02 Wed …" at bounding box center [303, 124] width 382 height 203
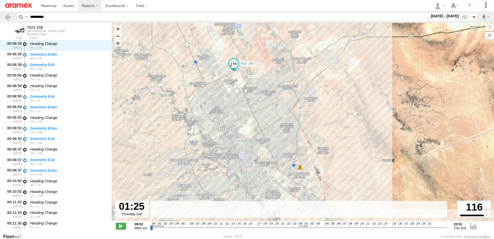
drag, startPoint x: 304, startPoint y: 227, endPoint x: 276, endPoint y: 136, distance: 95.7
type input "**********"
click at [308, 226] on input "range" at bounding box center [298, 227] width 297 height 5
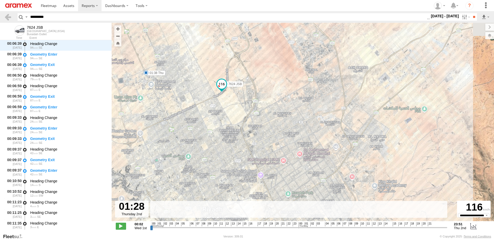
drag, startPoint x: 262, startPoint y: 79, endPoint x: 254, endPoint y: 97, distance: 19.9
click at [254, 97] on div "7624 JSB 00:19 Wed 02:15 Wed 02:23 Wed 03:42 Wed 05:25 Wed 17:01 Wed 18:02 Wed …" at bounding box center [303, 124] width 382 height 203
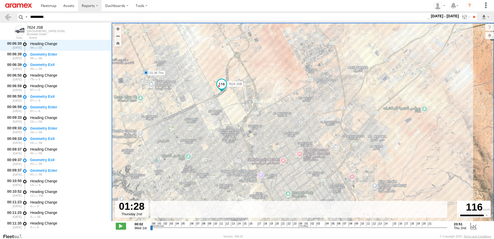
drag, startPoint x: 439, startPoint y: 15, endPoint x: 444, endPoint y: 17, distance: 4.5
click at [439, 15] on label "1 - 2 Oct 25" at bounding box center [445, 16] width 30 height 6
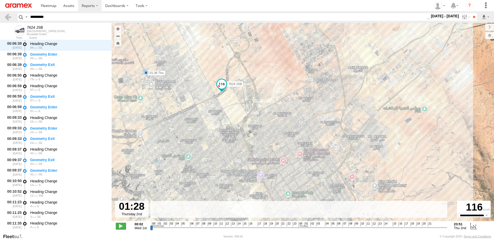
click at [0, 0] on label at bounding box center [0, 0] width 0 height 0
click at [471, 17] on input "**" at bounding box center [474, 16] width 6 height 7
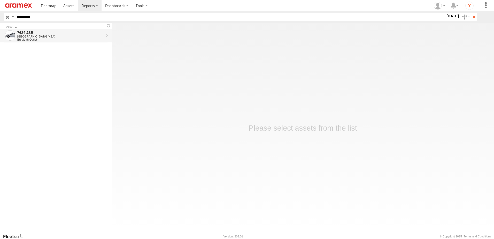
click at [47, 40] on div "Buraidah Outlet" at bounding box center [60, 39] width 86 height 3
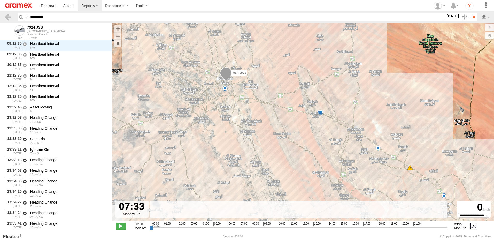
drag, startPoint x: 151, startPoint y: 228, endPoint x: 246, endPoint y: 226, distance: 94.5
click at [246, 226] on input "range" at bounding box center [298, 227] width 297 height 5
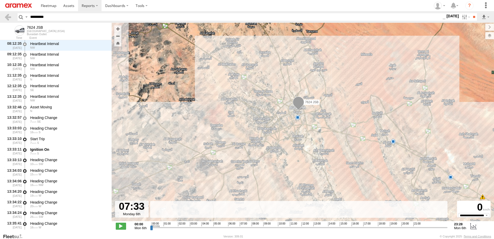
scroll to position [3999, 0]
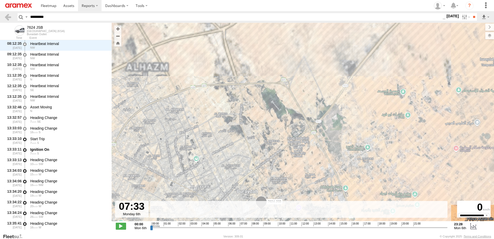
drag, startPoint x: 287, startPoint y: 136, endPoint x: 271, endPoint y: 46, distance: 91.2
click at [271, 46] on div "7624 JSB 00:34 Mon 01:46 Mon 02:38 Mon 03:40 Mon 22:19 Mon 23:11 Mon" at bounding box center [303, 124] width 382 height 203
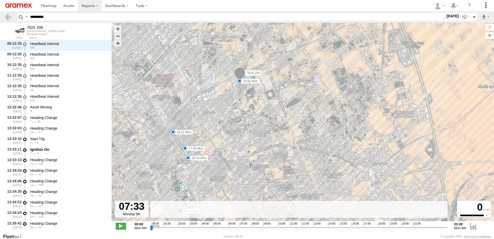
drag, startPoint x: 244, startPoint y: 93, endPoint x: 259, endPoint y: 104, distance: 18.0
click at [259, 104] on div "7624 JSB 00:34 Mon 01:46 Mon 02:38 Mon 03:40 Mon 22:19 Mon 23:11 Mon 05:34 Mon …" at bounding box center [303, 124] width 382 height 203
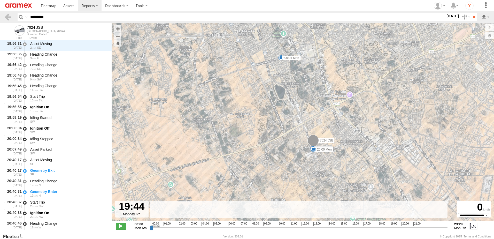
drag, startPoint x: 246, startPoint y: 228, endPoint x: 399, endPoint y: 221, distance: 152.5
type input "**********"
click at [399, 225] on input "range" at bounding box center [298, 227] width 297 height 5
drag, startPoint x: 451, startPoint y: 15, endPoint x: 454, endPoint y: 24, distance: 9.6
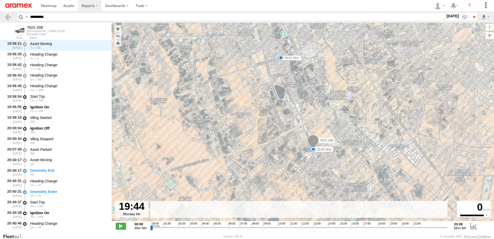
click at [451, 15] on label "6 Oct 25" at bounding box center [452, 16] width 14 height 6
click at [445, 16] on label "6 Oct 25" at bounding box center [452, 16] width 14 height 6
drag, startPoint x: 448, startPoint y: 42, endPoint x: 452, endPoint y: 42, distance: 4.1
click at [0, 0] on label at bounding box center [0, 0] width 0 height 0
drag, startPoint x: 452, startPoint y: 42, endPoint x: 465, endPoint y: 31, distance: 16.8
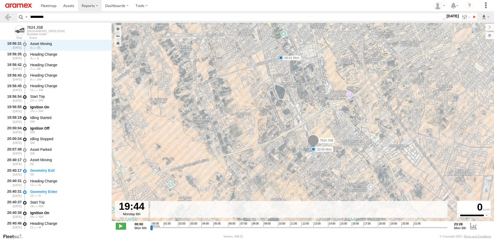
click at [0, 0] on label at bounding box center [0, 0] width 0 height 0
drag, startPoint x: 474, startPoint y: 18, endPoint x: 470, endPoint y: 20, distance: 3.9
click at [473, 18] on input "**" at bounding box center [474, 16] width 6 height 7
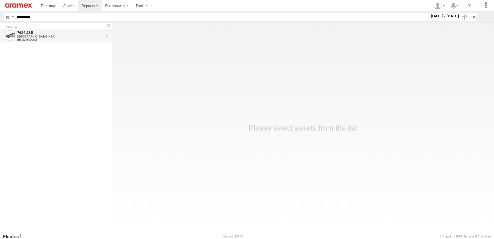
click at [46, 33] on div "7624 JSB" at bounding box center [60, 32] width 86 height 5
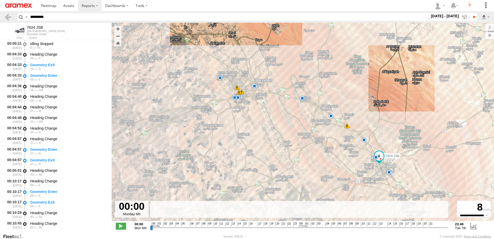
scroll to position [791, 0]
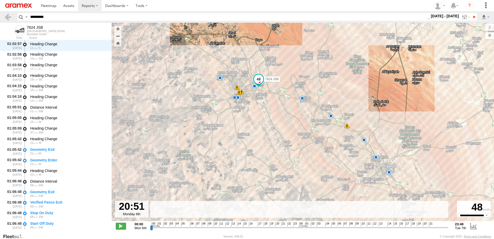
drag, startPoint x: 152, startPoint y: 227, endPoint x: 281, endPoint y: 220, distance: 129.6
click at [281, 225] on input "range" at bounding box center [299, 227] width 298 height 5
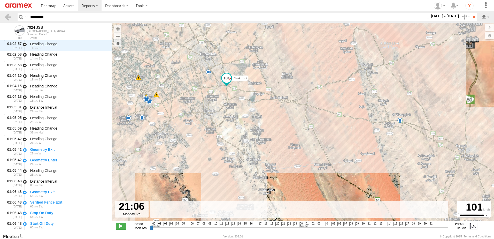
drag, startPoint x: 256, startPoint y: 92, endPoint x: 211, endPoint y: 106, distance: 47.2
click at [211, 106] on div "7624 JSB 00:34 Mon 01:46 Mon 02:38 Mon 03:40 Mon 22:19 Mon 23:11 Mon 00:34 Tue …" at bounding box center [303, 124] width 382 height 203
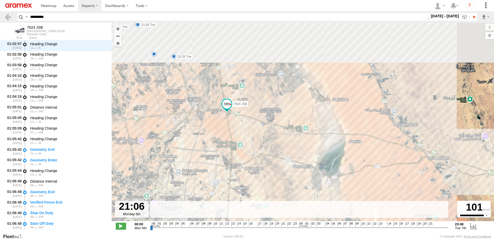
drag, startPoint x: 230, startPoint y: 89, endPoint x: 242, endPoint y: 139, distance: 51.7
click at [242, 139] on div "7624 JSB 00:34 Mon 01:46 Mon 02:38 Mon 03:40 Mon 22:19 Mon 23:11 Mon 00:34 Tue …" at bounding box center [303, 124] width 382 height 203
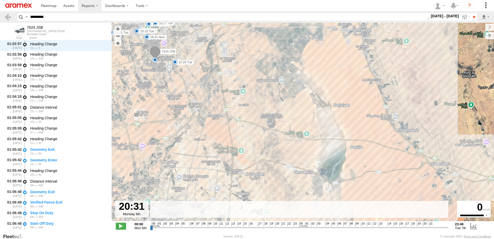
drag, startPoint x: 283, startPoint y: 228, endPoint x: 228, endPoint y: 149, distance: 96.3
click at [277, 230] on input "range" at bounding box center [299, 227] width 298 height 5
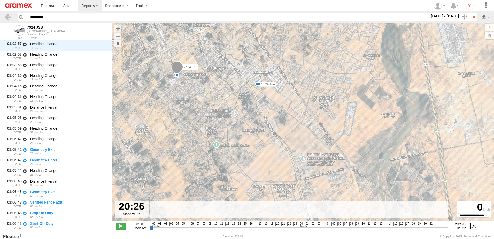
drag, startPoint x: 154, startPoint y: 64, endPoint x: 167, endPoint y: 94, distance: 32.9
click at [167, 94] on div "7624 JSB 00:34 Mon 01:46 Mon 02:38 Mon 03:40 Mon 22:19 Mon 23:11 Mon 00:34 Tue …" at bounding box center [303, 124] width 382 height 203
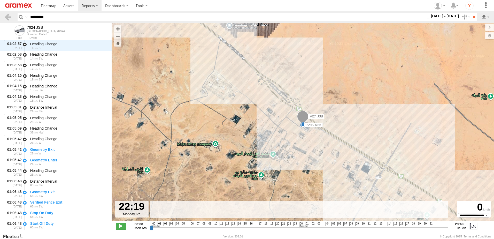
drag, startPoint x: 278, startPoint y: 228, endPoint x: 289, endPoint y: 227, distance: 11.4
click at [289, 227] on input "range" at bounding box center [299, 227] width 298 height 5
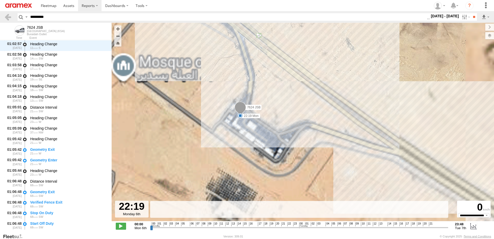
drag, startPoint x: 239, startPoint y: 166, endPoint x: 254, endPoint y: 131, distance: 37.6
click at [254, 131] on div "7624 JSB 00:34 Mon 01:46 Mon 02:38 Mon 03:40 Mon 22:19 Mon 23:11 Mon 00:34 Tue …" at bounding box center [303, 124] width 382 height 203
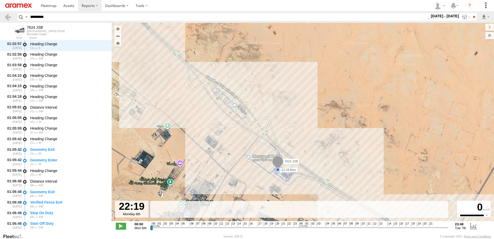
click at [279, 169] on span at bounding box center [277, 169] width 5 height 5
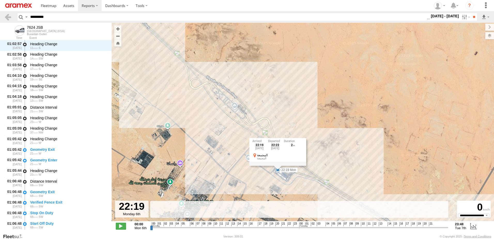
click at [308, 119] on div "7624 JSB 00:34 Mon 01:46 Mon 02:38 Mon 03:40 Mon 22:19 Mon 23:11 Mon 00:34 Tue …" at bounding box center [303, 124] width 382 height 203
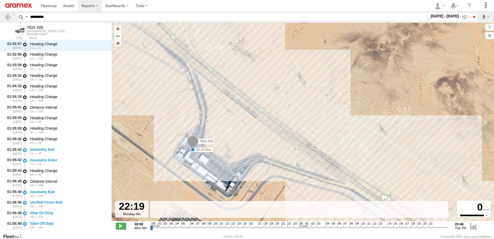
drag, startPoint x: 250, startPoint y: 120, endPoint x: 271, endPoint y: 74, distance: 50.4
click at [271, 74] on div "7624 JSB 00:34 Mon 01:46 Mon 02:38 Mon 03:40 Mon 22:19 Mon 23:11 Mon 00:34 Tue …" at bounding box center [303, 124] width 382 height 203
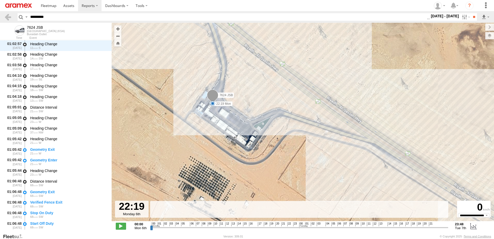
drag, startPoint x: 289, startPoint y: 228, endPoint x: 199, endPoint y: 136, distance: 128.0
click at [288, 226] on input "range" at bounding box center [299, 227] width 298 height 5
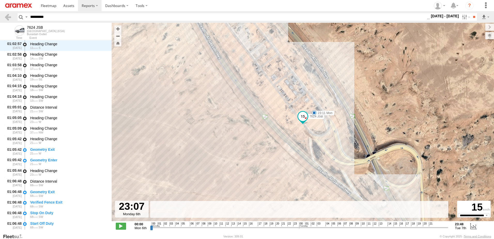
drag, startPoint x: 289, startPoint y: 228, endPoint x: 294, endPoint y: 226, distance: 5.6
click at [294, 226] on input "range" at bounding box center [299, 227] width 298 height 5
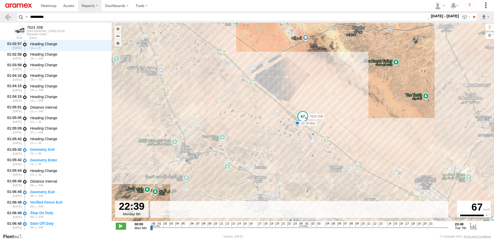
drag, startPoint x: 294, startPoint y: 226, endPoint x: 291, endPoint y: 209, distance: 17.3
click at [291, 227] on input "range" at bounding box center [299, 227] width 298 height 5
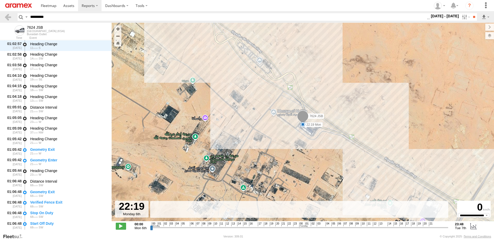
drag, startPoint x: 290, startPoint y: 226, endPoint x: 296, endPoint y: 140, distance: 86.5
click at [289, 227] on input "range" at bounding box center [299, 227] width 298 height 5
click at [302, 125] on span at bounding box center [302, 124] width 5 height 5
drag, startPoint x: 327, startPoint y: 152, endPoint x: 319, endPoint y: 152, distance: 7.8
click at [327, 151] on div "7624 JSB 00:34 Mon 01:46 Mon 02:38 Mon 03:40 Mon 22:19 Mon 23:11 Mon 00:34 Tue …" at bounding box center [303, 124] width 382 height 203
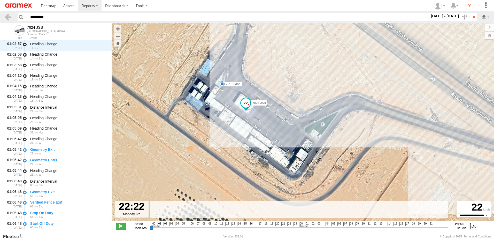
drag, startPoint x: 304, startPoint y: 129, endPoint x: 230, endPoint y: 154, distance: 78.9
click at [265, 121] on div "7624 JSB 00:34 Mon 01:46 Mon 02:38 Mon 03:40 Mon 22:19 Mon 23:11 Mon 00:34 Tue …" at bounding box center [303, 124] width 382 height 203
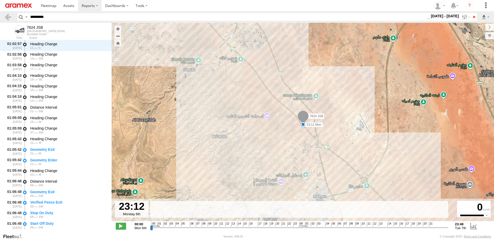
drag, startPoint x: 289, startPoint y: 228, endPoint x: 294, endPoint y: 214, distance: 15.1
click at [294, 225] on input "range" at bounding box center [299, 227] width 298 height 5
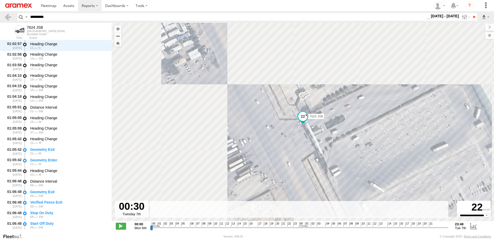
drag, startPoint x: 295, startPoint y: 228, endPoint x: 311, endPoint y: 186, distance: 44.6
click at [303, 226] on input "range" at bounding box center [299, 227] width 298 height 5
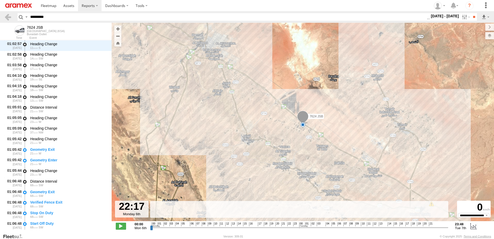
drag, startPoint x: 303, startPoint y: 227, endPoint x: 300, endPoint y: 208, distance: 19.1
click at [289, 225] on input "range" at bounding box center [299, 227] width 298 height 5
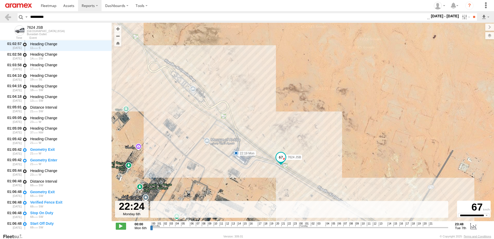
drag, startPoint x: 275, startPoint y: 110, endPoint x: 269, endPoint y: 185, distance: 75.6
click at [269, 185] on div "7624 JSB 00:34 Mon 01:46 Mon 02:38 Mon 03:40 Mon 22:19 Mon 23:11 Mon 00:34 Tue …" at bounding box center [303, 124] width 382 height 203
click at [289, 228] on input "range" at bounding box center [299, 227] width 298 height 5
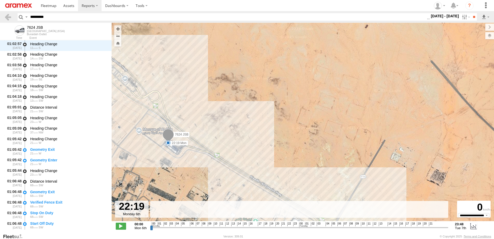
drag, startPoint x: 253, startPoint y: 171, endPoint x: 183, endPoint y: 161, distance: 70.0
click at [183, 161] on div "7624 JSB 00:34 Mon 01:46 Mon 02:38 Mon 03:40 Mon 22:19 Mon 23:11 Mon 00:34 Tue …" at bounding box center [303, 124] width 382 height 203
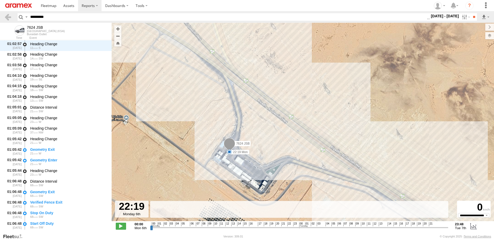
drag, startPoint x: 155, startPoint y: 146, endPoint x: 241, endPoint y: 175, distance: 90.7
click at [241, 175] on div "7624 JSB 00:34 Mon 01:46 Mon 02:38 Mon 03:40 Mon 22:19 Mon 23:11 Mon 00:34 Tue …" at bounding box center [303, 124] width 382 height 203
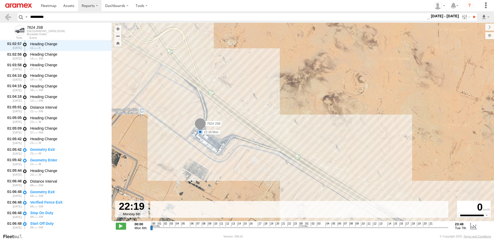
drag, startPoint x: 273, startPoint y: 165, endPoint x: 242, endPoint y: 132, distance: 45.1
click at [242, 132] on div "7624 JSB 00:34 Mon 01:46 Mon 02:38 Mon 03:40 Mon 22:19 Mon 23:11 Mon 00:34 Tue …" at bounding box center [303, 124] width 382 height 203
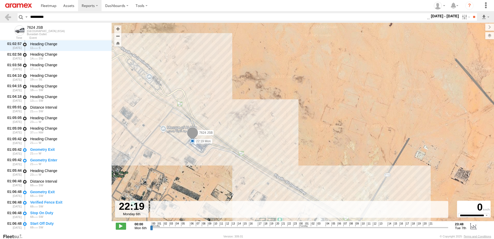
drag, startPoint x: 244, startPoint y: 132, endPoint x: 218, endPoint y: 140, distance: 27.6
click at [218, 140] on div "7624 JSB 00:34 Mon 01:46 Mon 02:38 Mon 03:40 Mon 22:19 Mon 23:11 Mon 00:34 Tue …" at bounding box center [303, 124] width 382 height 203
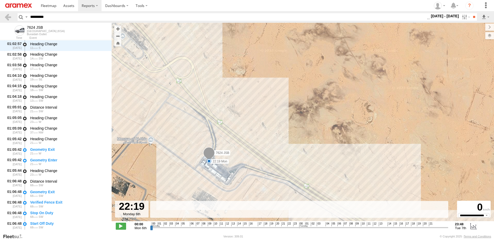
drag, startPoint x: 200, startPoint y: 143, endPoint x: 237, endPoint y: 162, distance: 41.7
click at [237, 162] on div "7624 JSB 00:34 Mon 01:46 Mon 02:38 Mon 03:40 Mon 22:19 Mon 23:11 Mon 00:34 Tue …" at bounding box center [303, 124] width 382 height 203
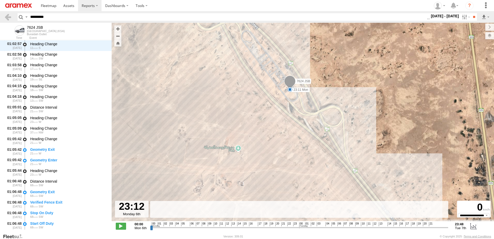
drag, startPoint x: 290, startPoint y: 228, endPoint x: 294, endPoint y: 228, distance: 4.6
click at [294, 228] on input "range" at bounding box center [299, 227] width 298 height 5
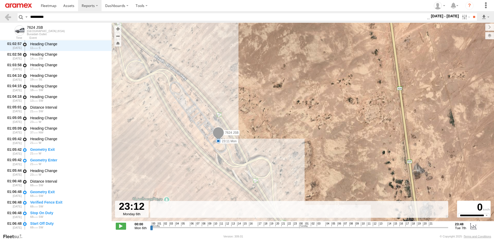
drag, startPoint x: 294, startPoint y: 144, endPoint x: 219, endPoint y: 169, distance: 78.6
click at [220, 198] on div "7624 JSB 00:34 Mon 01:46 Mon 02:38 Mon 03:40 Mon 22:19 Mon 23:11 Mon 00:34 Tue …" at bounding box center [303, 124] width 382 height 203
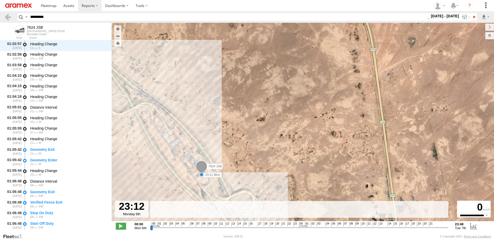
drag, startPoint x: 222, startPoint y: 158, endPoint x: 206, endPoint y: 192, distance: 38.6
click at [206, 192] on div "7624 JSB 00:34 Mon 01:46 Mon 02:38 Mon 03:40 Mon 22:19 Mon 23:11 Mon 00:34 Tue …" at bounding box center [303, 124] width 382 height 203
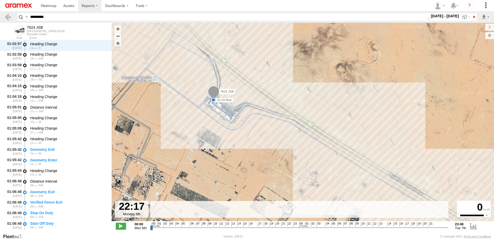
drag, startPoint x: 295, startPoint y: 228, endPoint x: 280, endPoint y: 220, distance: 17.5
click at [288, 230] on input "range" at bounding box center [299, 227] width 298 height 5
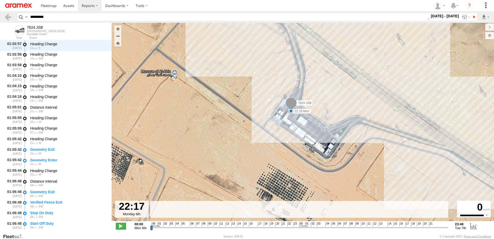
click at [289, 227] on input "range" at bounding box center [299, 227] width 298 height 5
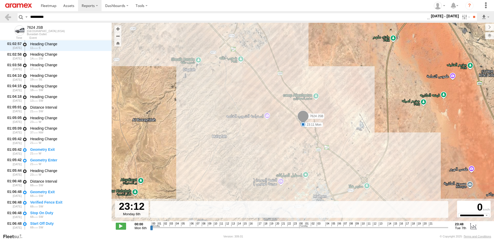
drag, startPoint x: 289, startPoint y: 228, endPoint x: 294, endPoint y: 228, distance: 4.9
type input "**********"
click at [294, 228] on input "range" at bounding box center [299, 227] width 298 height 5
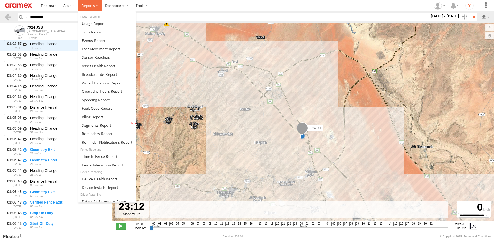
click at [93, 8] on label at bounding box center [90, 5] width 24 height 11
click at [106, 127] on span at bounding box center [96, 125] width 29 height 5
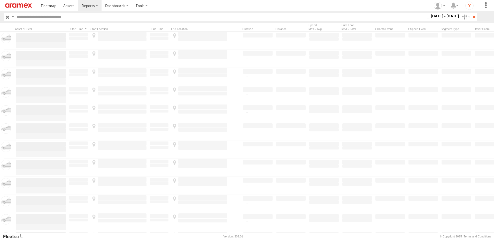
click at [0, 0] on label at bounding box center [0, 0] width 0 height 0
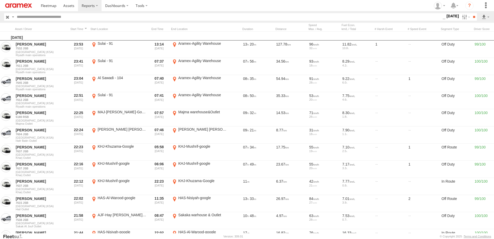
scroll to position [129, 0]
click at [472, 18] on input "**" at bounding box center [474, 16] width 6 height 7
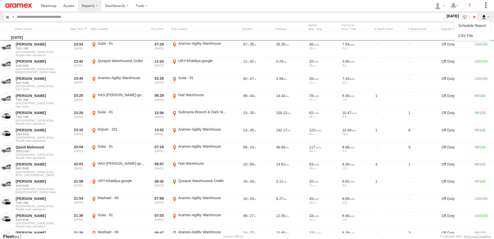
click at [487, 18] on label at bounding box center [485, 16] width 9 height 7
click at [481, 34] on link at bounding box center [472, 36] width 32 height 8
